Goal: Check status: Check status

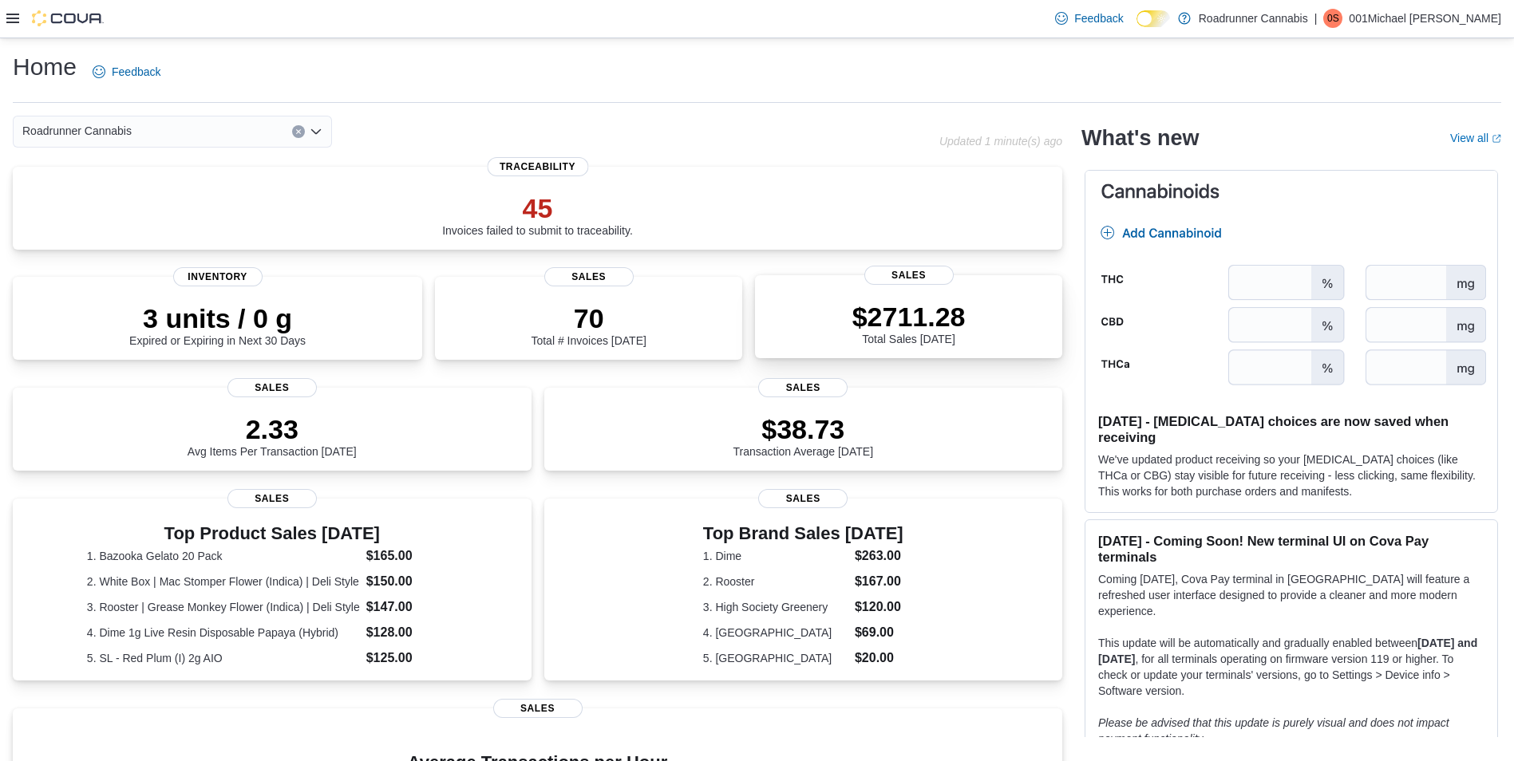
click at [1030, 337] on div "$2711.28 Total Sales [DATE]" at bounding box center [909, 319] width 282 height 51
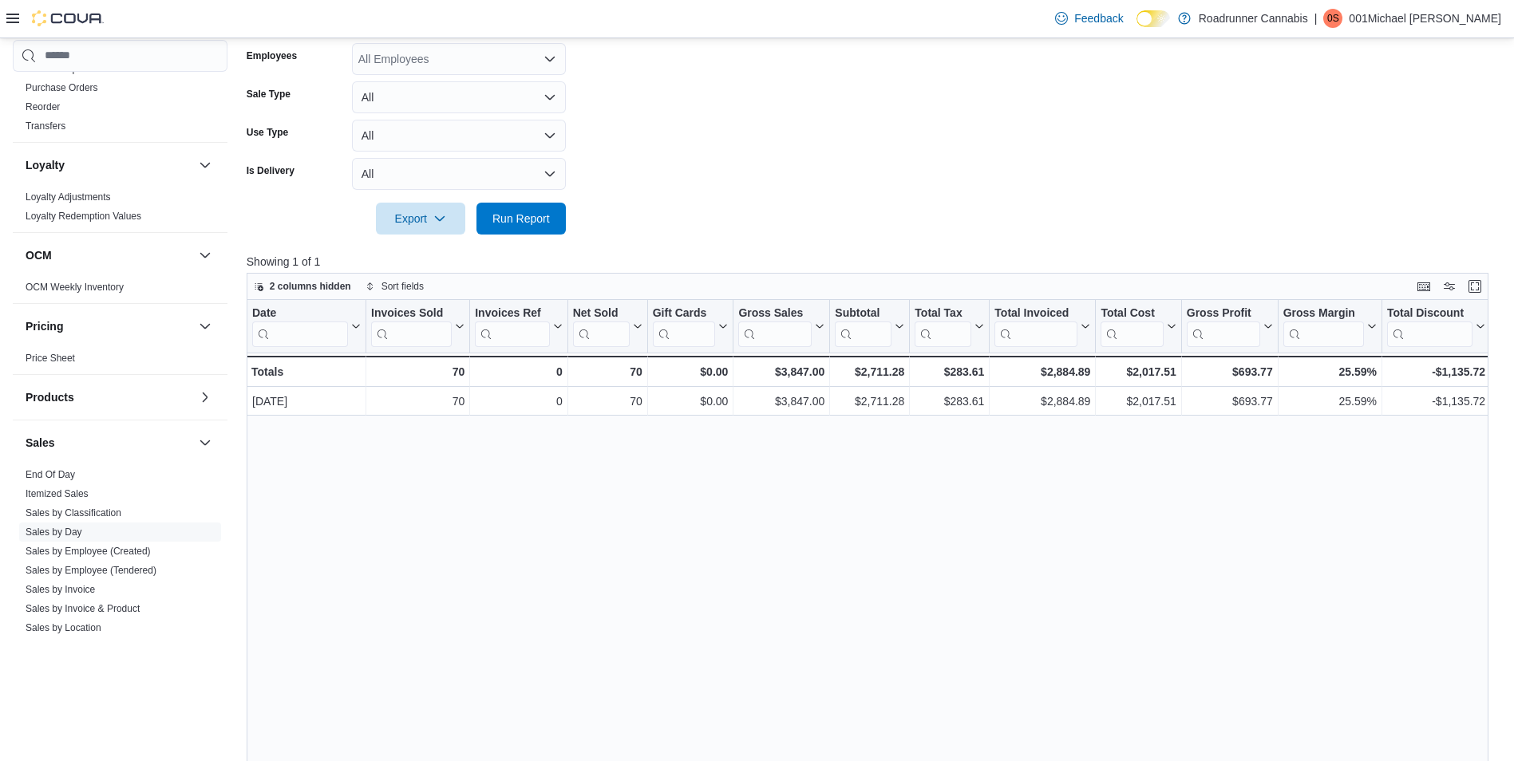
scroll to position [718, 0]
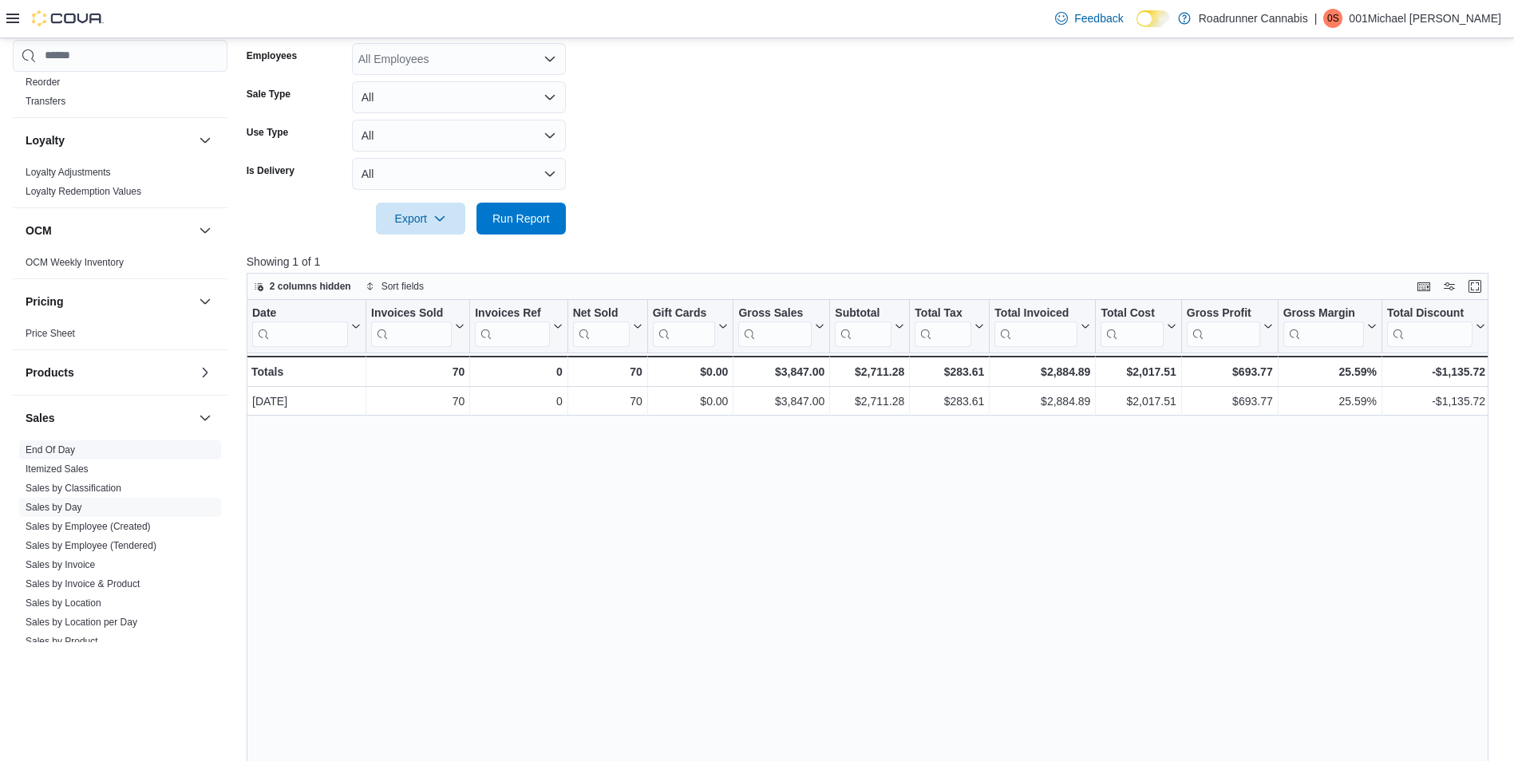
click at [75, 449] on span "End Of Day" at bounding box center [120, 450] width 202 height 19
click at [69, 453] on link "End Of Day" at bounding box center [50, 450] width 49 height 11
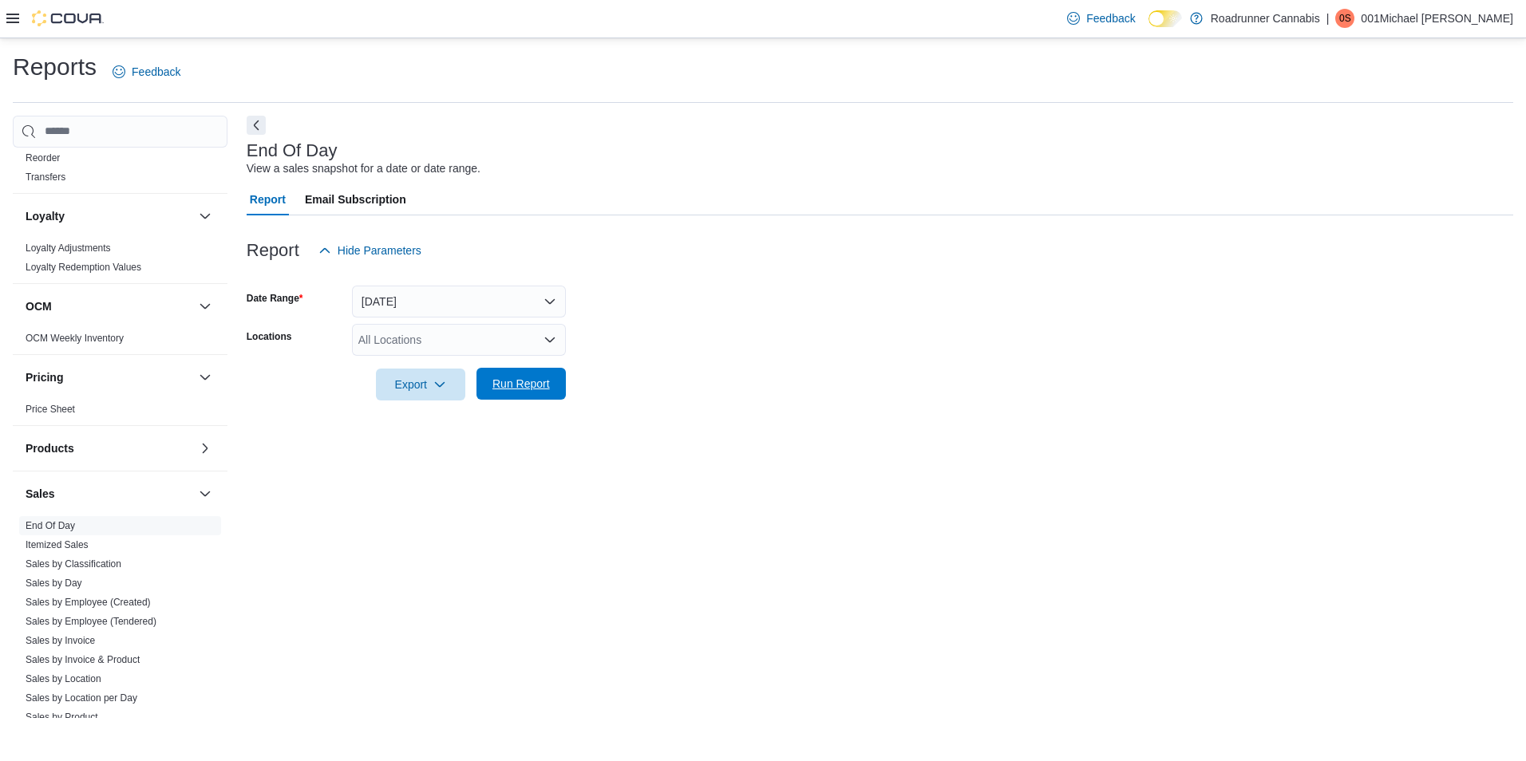
click at [556, 382] on button "Run Report" at bounding box center [520, 384] width 89 height 32
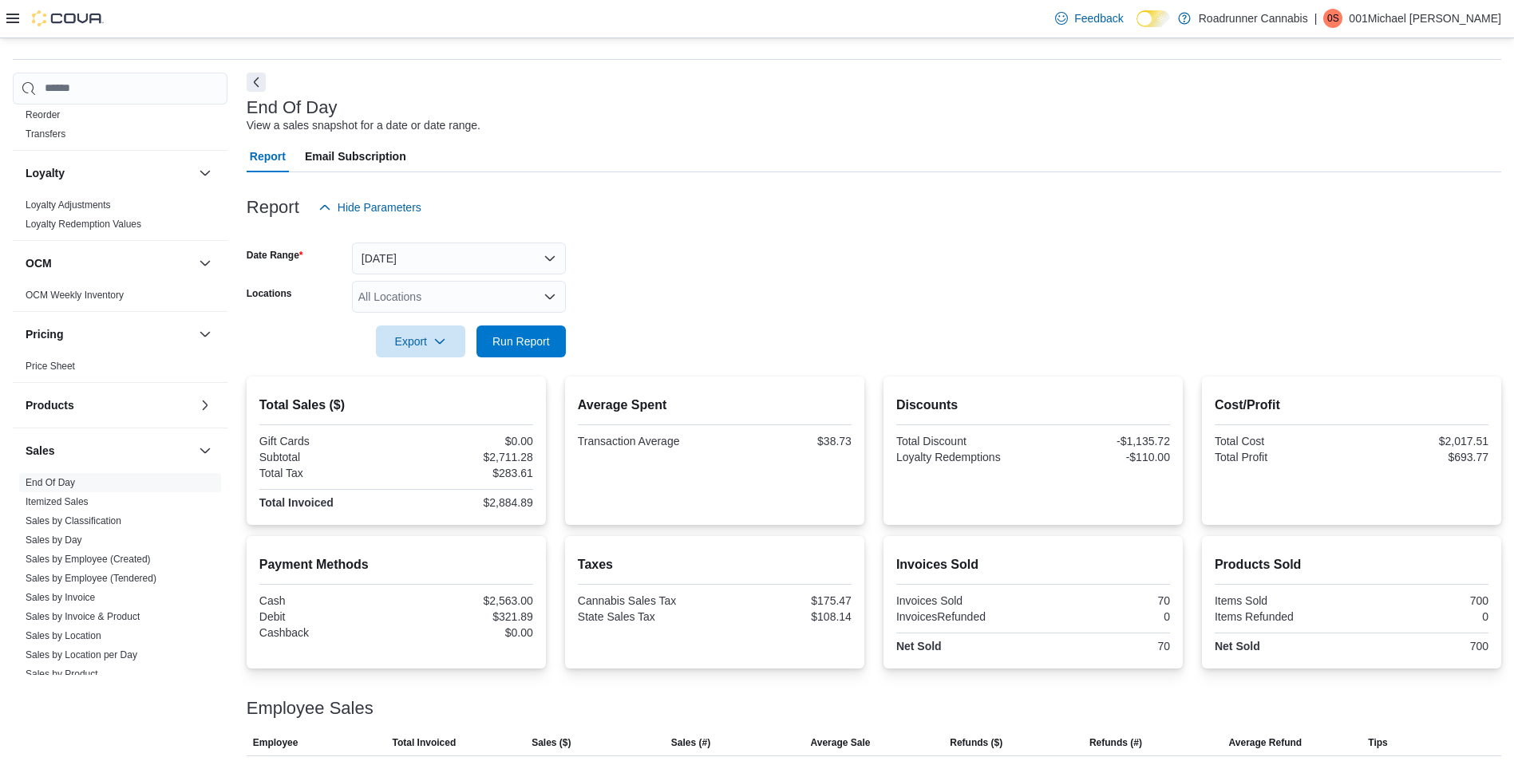
scroll to position [84, 0]
